Goal: Answer question/provide support

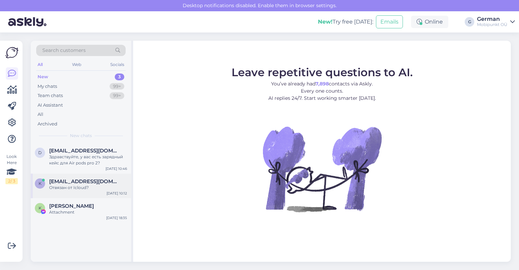
click at [83, 190] on div "Отвязан от Icloud?" at bounding box center [88, 187] width 78 height 6
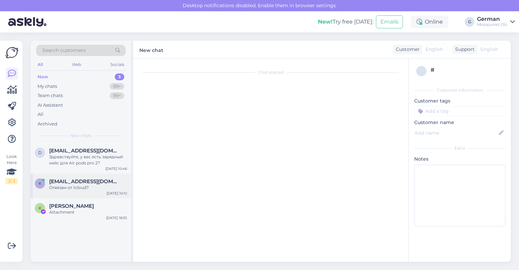
scroll to position [18, 0]
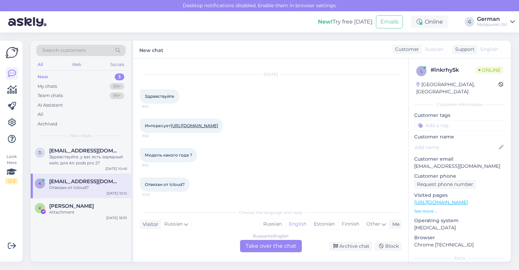
click at [218, 123] on link "[URL][DOMAIN_NAME]" at bounding box center [194, 125] width 47 height 5
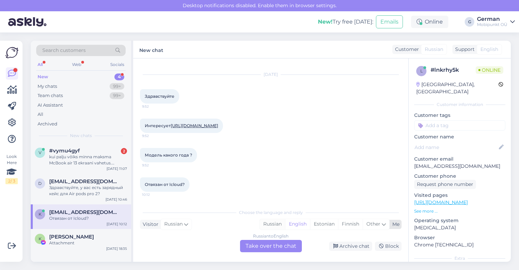
click at [266, 222] on div "Russian" at bounding box center [272, 224] width 25 height 10
click at [262, 249] on div "Russian to Russian Take over the chat" at bounding box center [271, 246] width 62 height 12
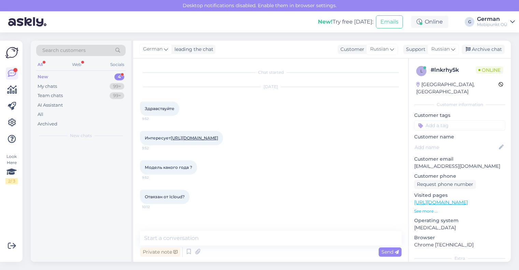
scroll to position [0, 0]
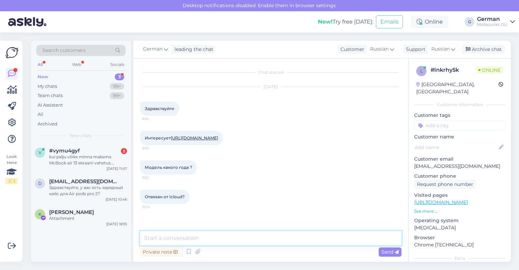
click at [194, 235] on textarea at bounding box center [270, 238] width 261 height 14
type textarea "P"
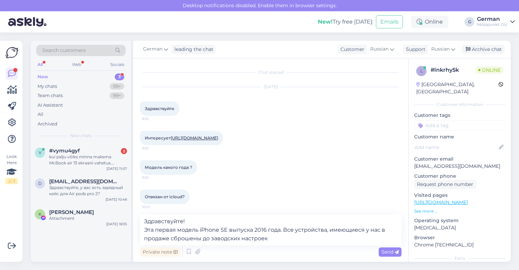
click at [261, 246] on div "Private note Send" at bounding box center [270, 251] width 261 height 13
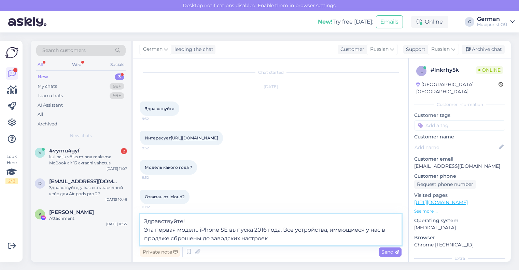
click at [286, 235] on textarea "Здравствуйте! Эта первая модель iPhone SE выпуска 2016 года. Все устройства, им…" at bounding box center [270, 229] width 261 height 31
type textarea "Здравствуйте! Эта первая модель iPhone SE выпуска 2016 года. Все устройства, им…"
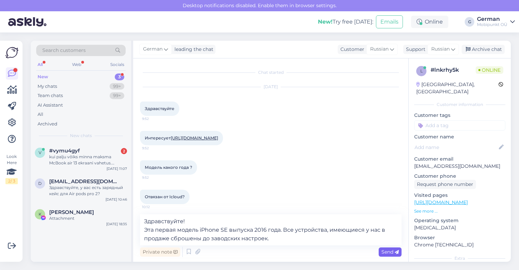
click at [389, 252] on span "Send" at bounding box center [389, 252] width 17 height 6
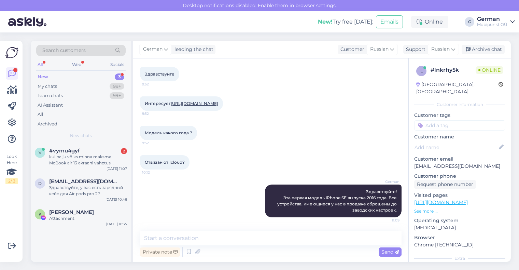
scroll to position [41, 0]
click at [74, 189] on div "Здравствуйте, у вас есть зарядный кейс для Air pods pro 2?" at bounding box center [88, 190] width 78 height 12
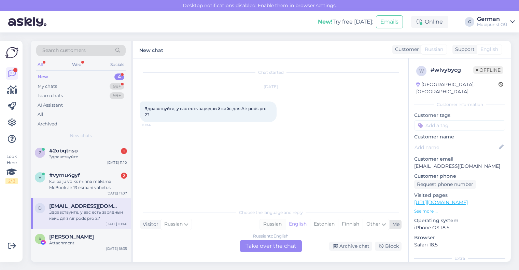
click at [271, 227] on div "Russian" at bounding box center [272, 224] width 25 height 10
click at [266, 249] on div "Russian to Russian Take over the chat" at bounding box center [271, 246] width 62 height 12
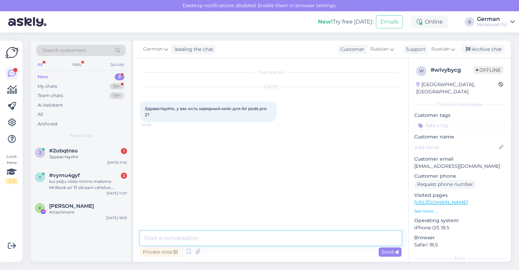
click at [242, 242] on textarea at bounding box center [270, 238] width 261 height 14
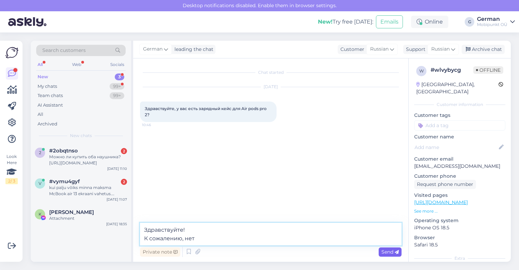
type textarea "Здравствуйте! К сожалению, нет"
click at [399, 251] on div "Send" at bounding box center [390, 251] width 23 height 9
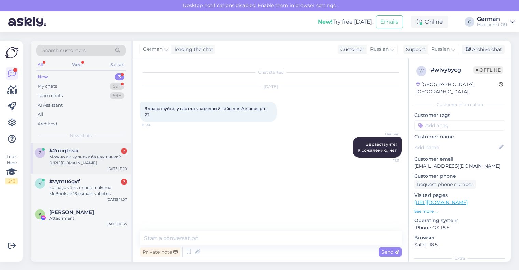
click at [98, 158] on div "Можно ли купить оба наушника? [URL][DOMAIN_NAME]" at bounding box center [88, 160] width 78 height 12
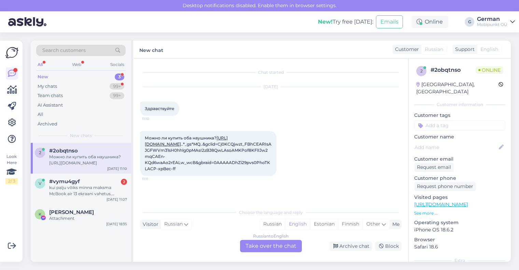
click at [228, 144] on link "[URL][DOMAIN_NAME]" at bounding box center [186, 140] width 83 height 11
click at [53, 84] on div "My chats" at bounding box center [47, 86] width 19 height 7
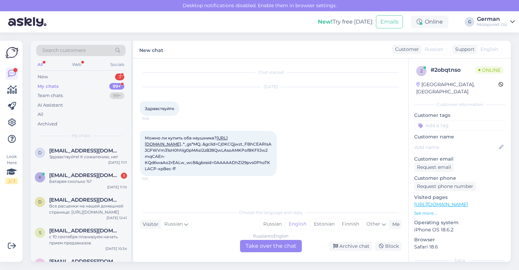
click at [51, 88] on div "My chats" at bounding box center [48, 86] width 21 height 7
click at [77, 173] on span "[EMAIL_ADDRESS][DOMAIN_NAME]" at bounding box center [84, 175] width 71 height 6
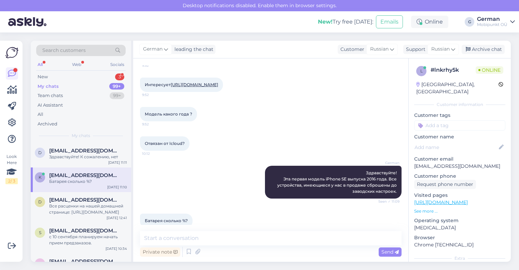
scroll to position [70, 0]
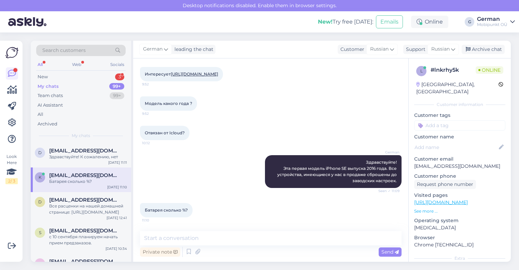
click at [184, 132] on span "Отвязан от Icloud?" at bounding box center [165, 132] width 40 height 5
click at [175, 238] on textarea at bounding box center [270, 238] width 261 height 14
click at [80, 150] on span "[EMAIL_ADDRESS][DOMAIN_NAME]" at bounding box center [84, 150] width 71 height 6
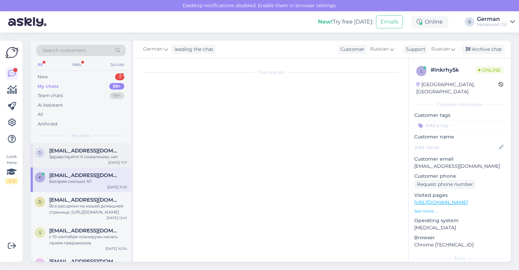
scroll to position [0, 0]
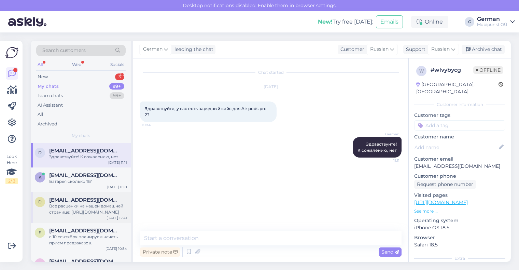
click at [70, 200] on span "[EMAIL_ADDRESS][DOMAIN_NAME]" at bounding box center [84, 200] width 71 height 6
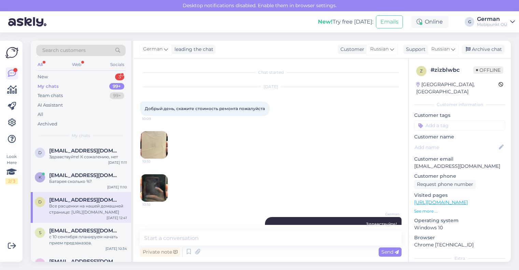
scroll to position [68, 0]
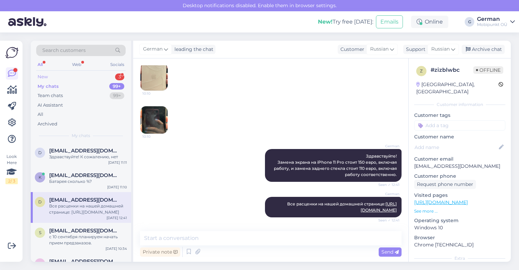
click at [43, 73] on div "New" at bounding box center [43, 76] width 10 height 7
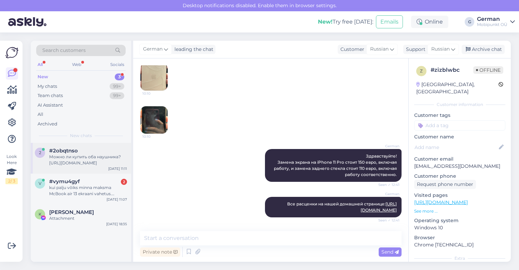
click at [87, 156] on div "Можно ли купить оба наушника? [URL][DOMAIN_NAME]" at bounding box center [88, 160] width 78 height 12
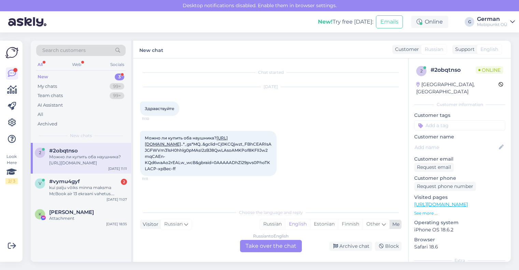
click at [272, 220] on div "Russian" at bounding box center [272, 224] width 25 height 10
click at [267, 242] on div "Russian to Russian Take over the chat" at bounding box center [271, 246] width 62 height 12
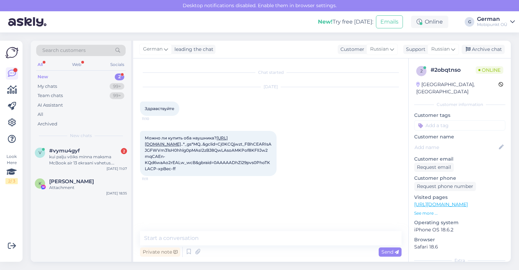
click at [240, 246] on div "Private note Send" at bounding box center [270, 251] width 261 height 13
click at [236, 246] on div "Private note Send" at bounding box center [270, 251] width 261 height 13
click at [224, 240] on textarea at bounding box center [270, 238] width 261 height 14
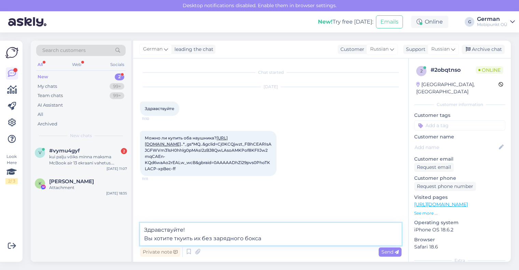
type textarea "Здравствуйте! Вы хотите ткуить их без зарядного бокса?"
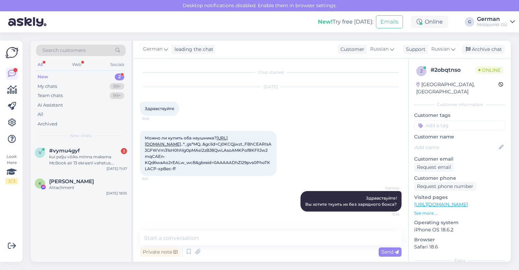
click at [195, 135] on link "[URL][DOMAIN_NAME]" at bounding box center [186, 140] width 83 height 11
click at [52, 88] on div "My chats" at bounding box center [47, 86] width 19 height 7
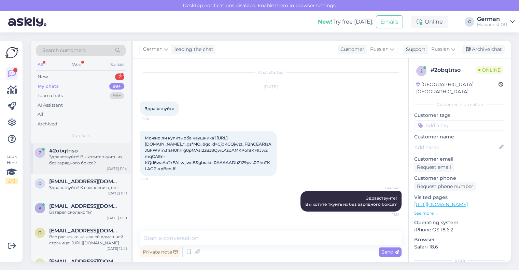
click at [100, 156] on div "Здравствуйте! Вы хотите ткуить их без зарядного бокса?" at bounding box center [88, 160] width 78 height 12
click at [89, 209] on div "Батарея сколько %?" at bounding box center [88, 212] width 78 height 6
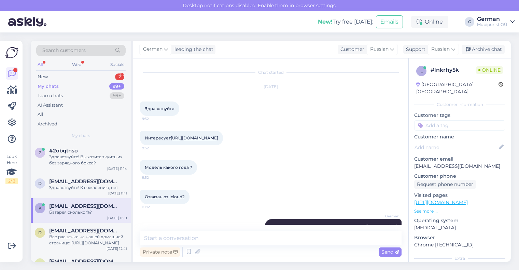
scroll to position [70, 0]
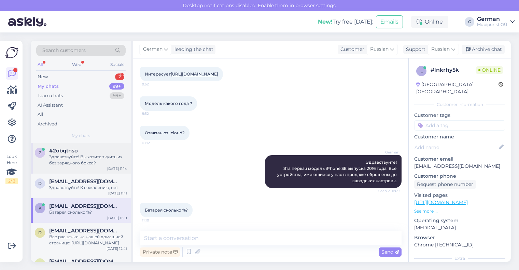
click at [85, 158] on div "Здравствуйте! Вы хотите ткуить их без зарядного бокса?" at bounding box center [88, 160] width 78 height 12
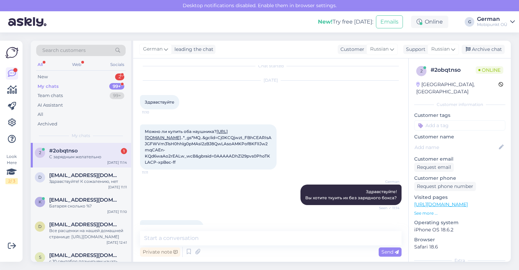
scroll to position [36, 0]
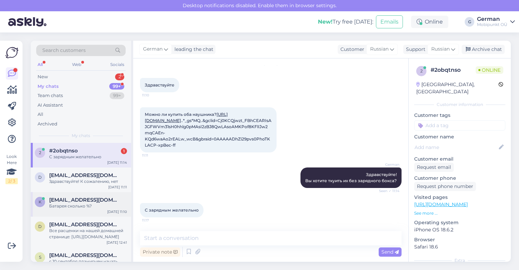
click at [87, 201] on span "[EMAIL_ADDRESS][DOMAIN_NAME]" at bounding box center [84, 200] width 71 height 6
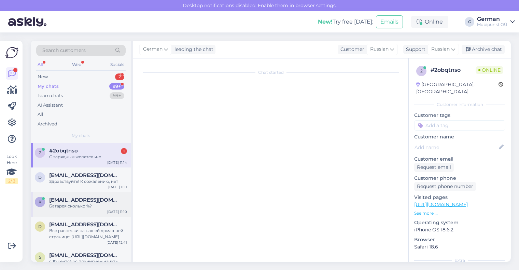
scroll to position [70, 0]
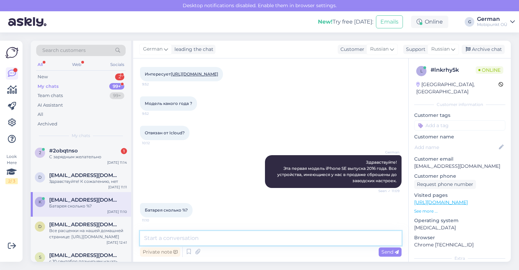
click at [193, 238] on textarea at bounding box center [270, 238] width 261 height 14
type textarea "Battery Health 100%"
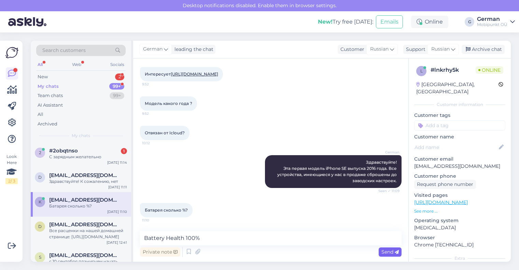
click at [387, 252] on span "Send" at bounding box center [389, 252] width 17 height 6
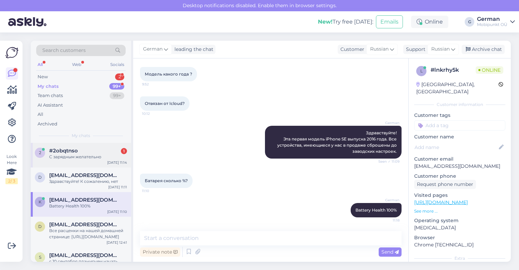
click at [79, 154] on div "С зарядным желательно" at bounding box center [88, 157] width 78 height 6
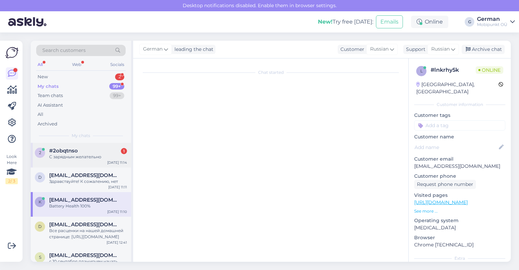
scroll to position [36, 0]
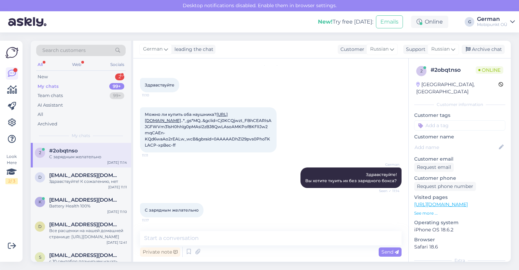
click at [206, 112] on link "[URL][DOMAIN_NAME]" at bounding box center [186, 117] width 83 height 11
click at [158, 239] on textarea at bounding box center [270, 238] width 261 height 14
type textarea "D"
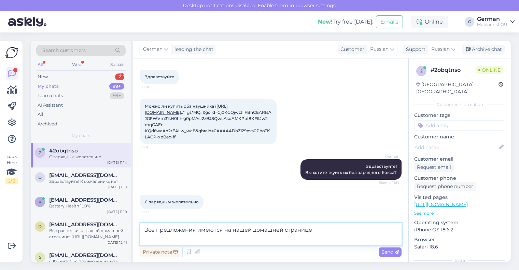
paste textarea "Беспроводные наушники Airpods Pro 2 (с MagSafe зарядным боксом, USB-C)"
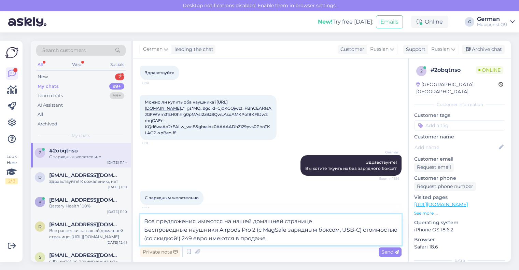
click at [324, 224] on textarea "Все предложения имеются на нашей домашней странице Беспроводные наушники Airpod…" at bounding box center [270, 229] width 261 height 31
click at [334, 233] on textarea "Все предложения имеются на нашей домашней странице. Беспроводные наушники Airpo…" at bounding box center [270, 229] width 261 height 31
click at [316, 239] on textarea "Все предложения имеются на нашей домашней странице. Беспроводные наушники Airpo…" at bounding box center [270, 229] width 261 height 31
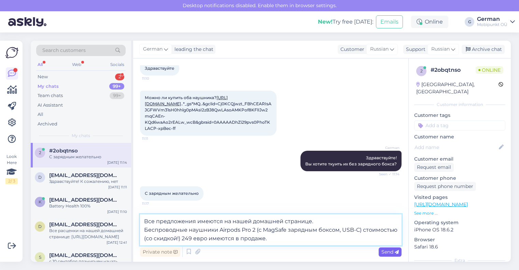
type textarea "Все предложения имеются на нашей домашней странице. Беспроводные наушники Airpo…"
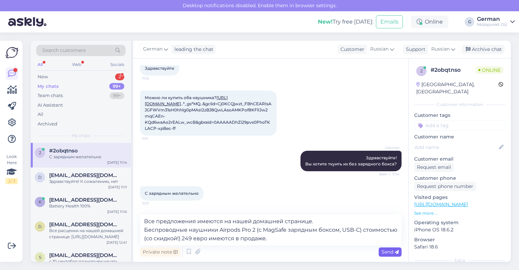
click at [395, 251] on icon at bounding box center [397, 252] width 4 height 4
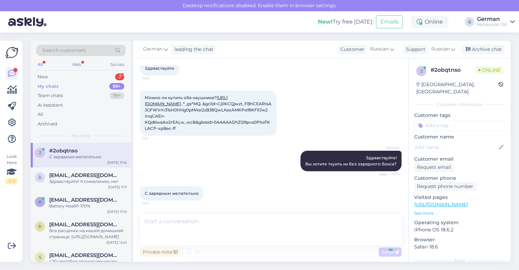
scroll to position [90, 0]
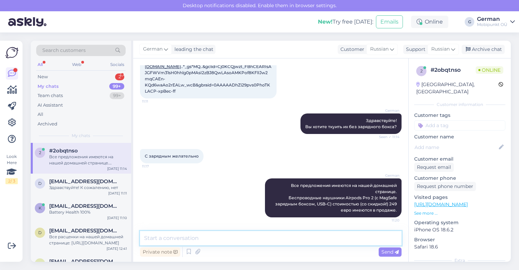
click at [223, 238] on textarea at bounding box center [270, 238] width 261 height 14
paste textarea "[URL][DOMAIN_NAME]"
type textarea "[URL][DOMAIN_NAME]"
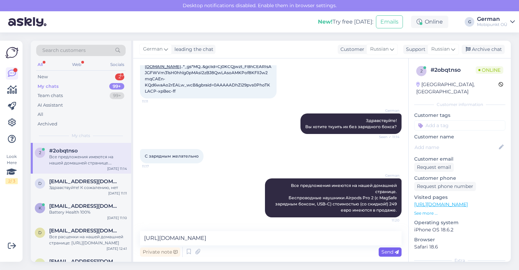
click at [393, 252] on span "Send" at bounding box center [389, 252] width 17 height 6
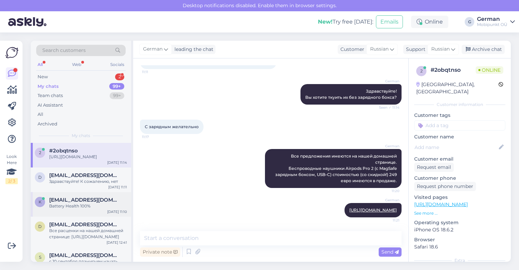
click at [77, 203] on span "[EMAIL_ADDRESS][DOMAIN_NAME]" at bounding box center [84, 200] width 71 height 6
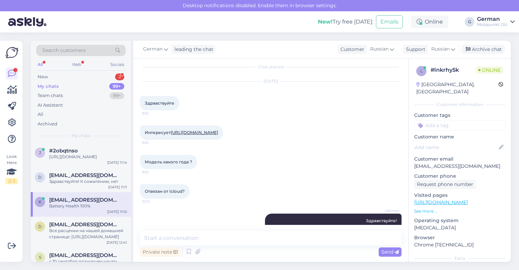
scroll to position [99, 0]
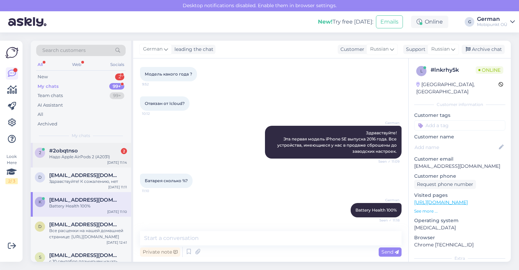
click at [84, 158] on div "Надо Apple AirPods 2 (A2031)" at bounding box center [88, 157] width 78 height 6
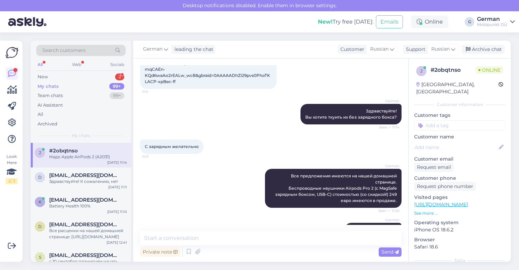
scroll to position [46, 0]
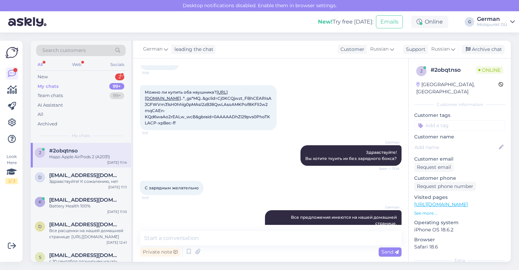
click at [217, 97] on link "[URL][DOMAIN_NAME]" at bounding box center [186, 94] width 83 height 11
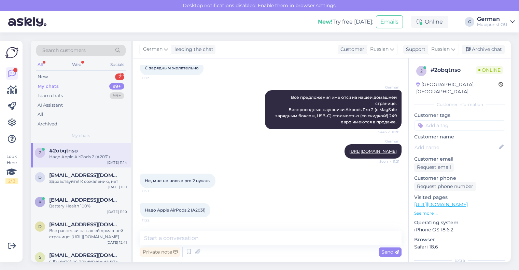
scroll to position [184, 0]
click at [207, 240] on textarea at bounding box center [270, 238] width 261 height 14
type textarea "R"
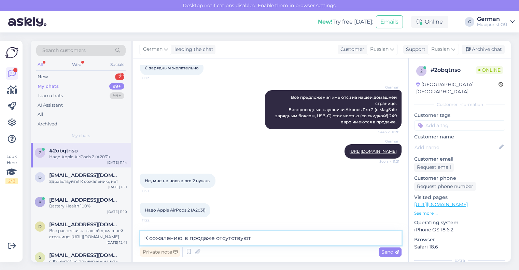
click at [186, 236] on textarea "К сожалению, в продаже отсутствуют" at bounding box center [270, 238] width 261 height 14
click at [295, 237] on textarea "К сожалению, у нас в продаже отсутствуют" at bounding box center [270, 238] width 261 height 14
type textarea "К сожалению, у нас в продаже отсутствуют"
click at [387, 250] on span "Send" at bounding box center [389, 252] width 17 height 6
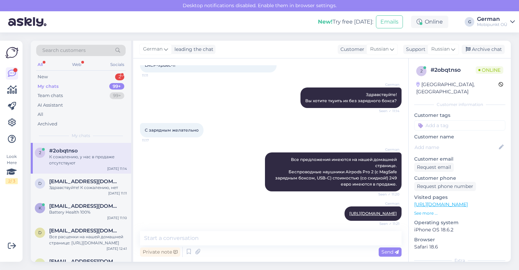
scroll to position [213, 0]
